Goal: Task Accomplishment & Management: Use online tool/utility

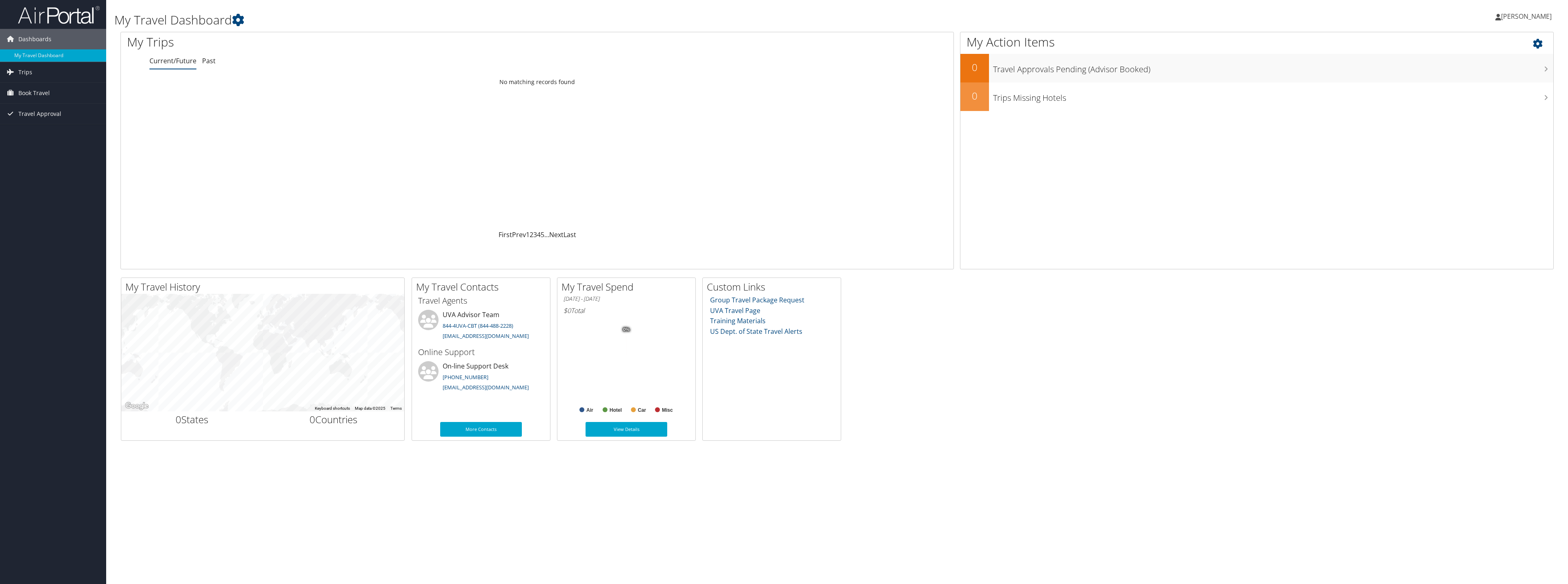
click at [1409, 175] on div "My Action Items 0 Travel Approvals Pending (Advisor Booked) 0 Trips Missing Hot…" at bounding box center [1256, 150] width 593 height 237
click at [58, 70] on link "Trips" at bounding box center [53, 72] width 106 height 21
click at [27, 126] on span "Book Travel" at bounding box center [34, 130] width 32 height 21
click at [39, 167] on link "Book/Manage Online Trips" at bounding box center [53, 170] width 106 height 12
click at [1539, 23] on link "[PERSON_NAME]" at bounding box center [1528, 16] width 65 height 24
